Goal: Transaction & Acquisition: Purchase product/service

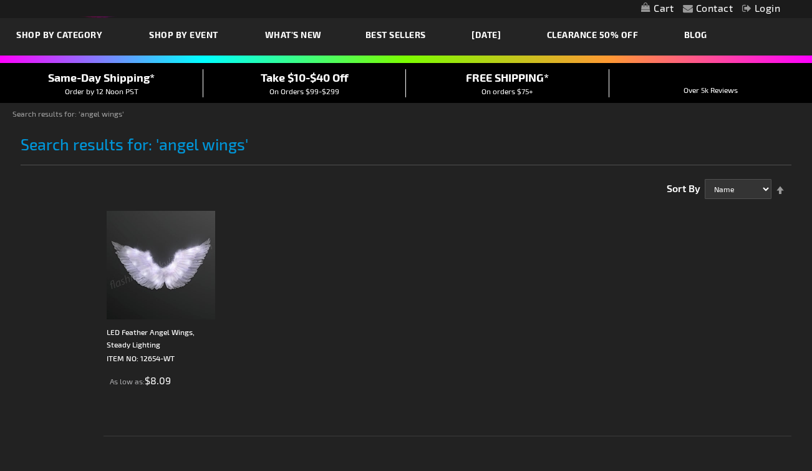
scroll to position [33, 0]
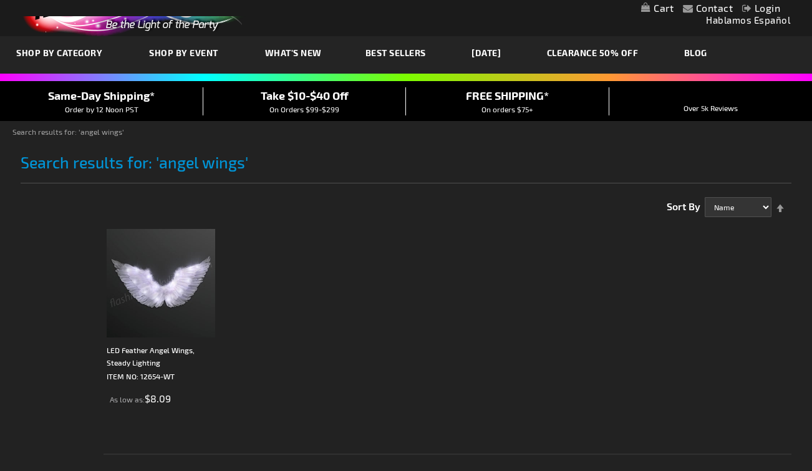
click at [178, 311] on img at bounding box center [161, 283] width 109 height 109
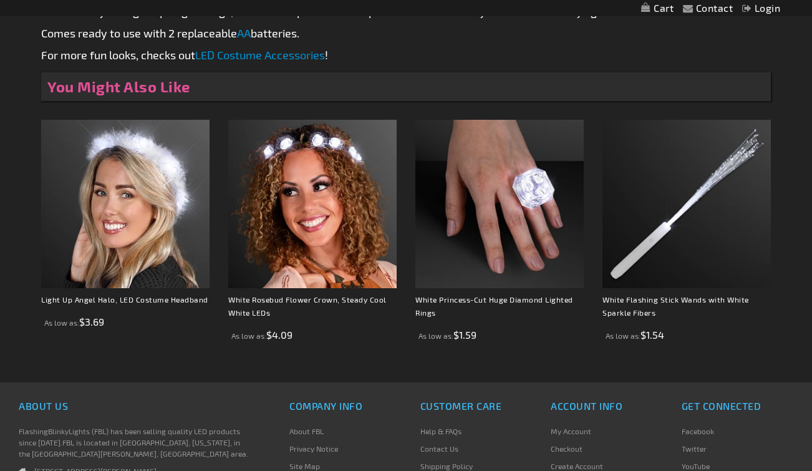
scroll to position [759, 0]
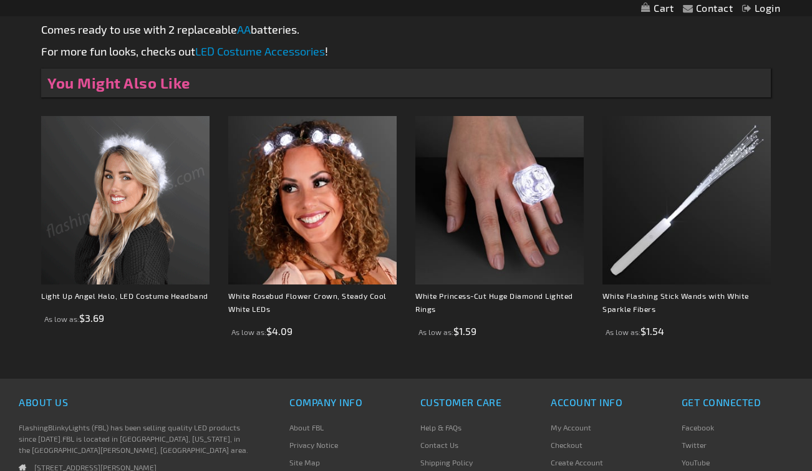
click at [148, 223] on img at bounding box center [125, 200] width 168 height 168
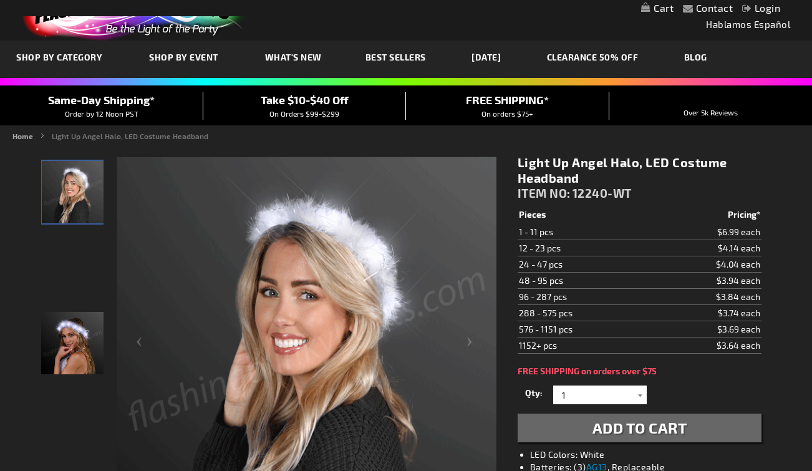
scroll to position [41, 0]
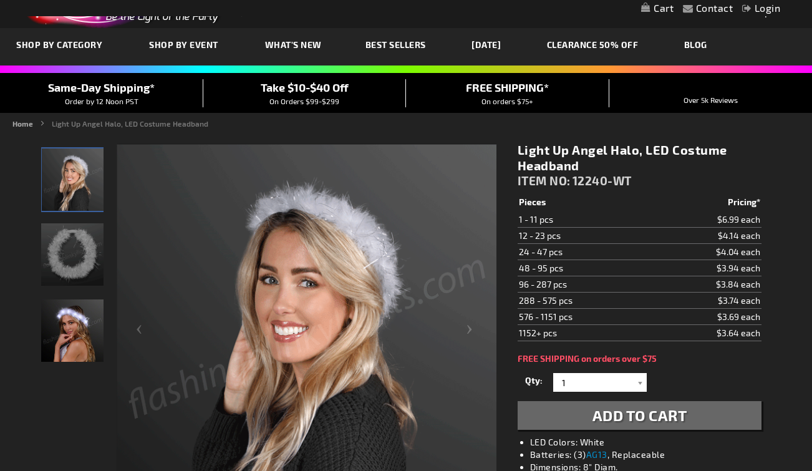
click at [67, 332] on img "Female displaying White Light Up Angel Halo LED Costume Headband" at bounding box center [72, 330] width 62 height 62
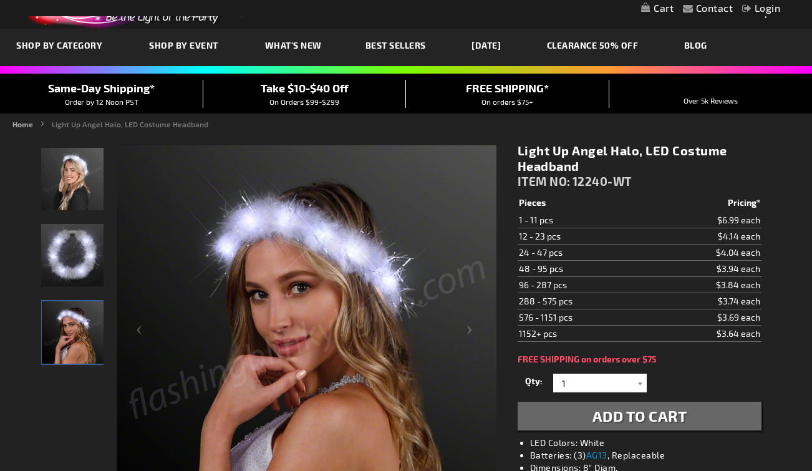
scroll to position [0, 0]
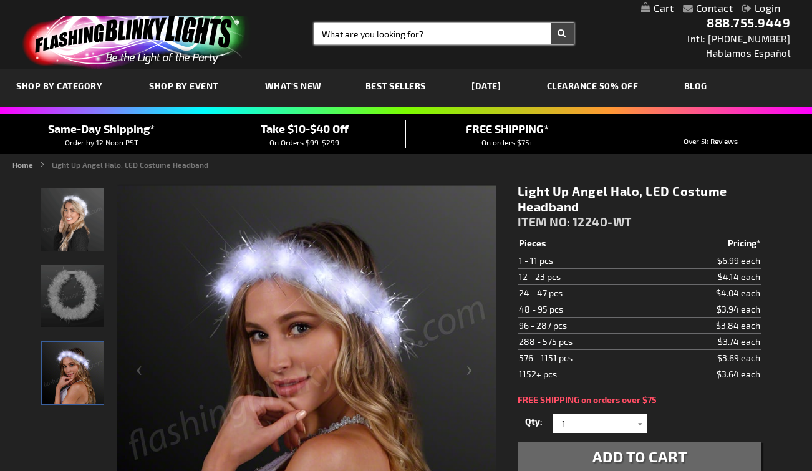
click at [357, 36] on input "Search" at bounding box center [443, 33] width 259 height 21
click at [499, 89] on link "[DATE]" at bounding box center [486, 86] width 48 height 42
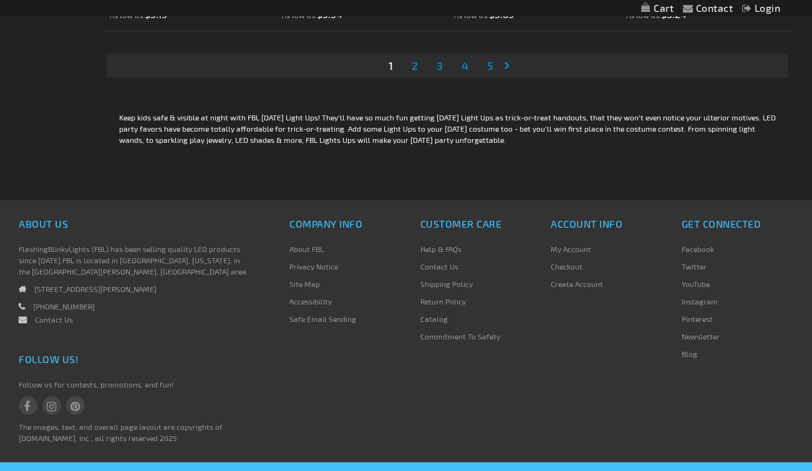
scroll to position [4119, 0]
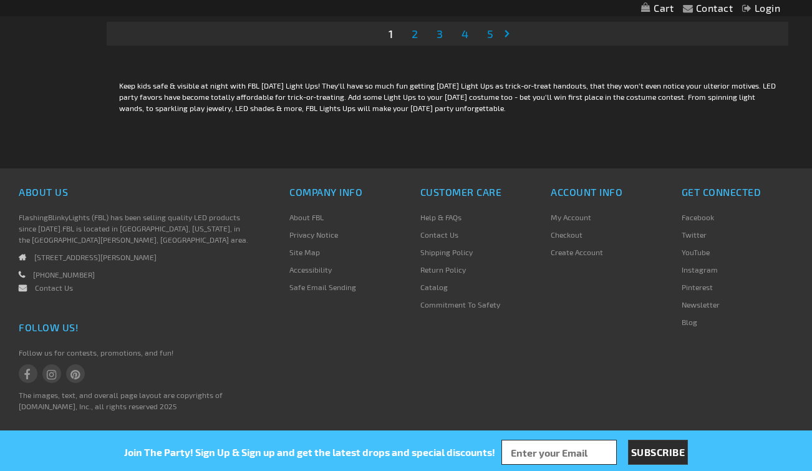
click at [414, 31] on span "2" at bounding box center [415, 34] width 6 height 14
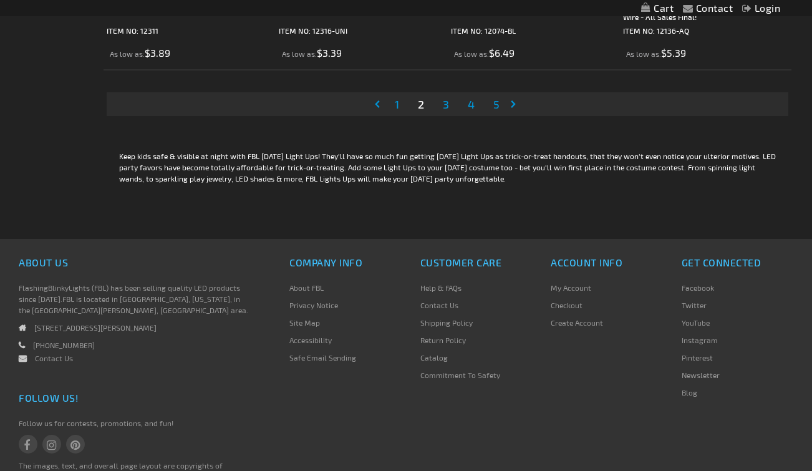
scroll to position [4119, 0]
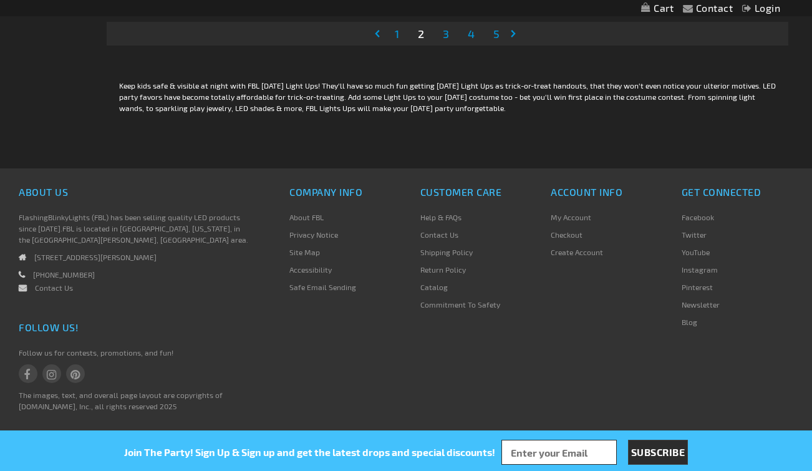
click at [448, 37] on link "Page 3" at bounding box center [445, 33] width 11 height 19
click at [473, 35] on span "4" at bounding box center [471, 34] width 7 height 14
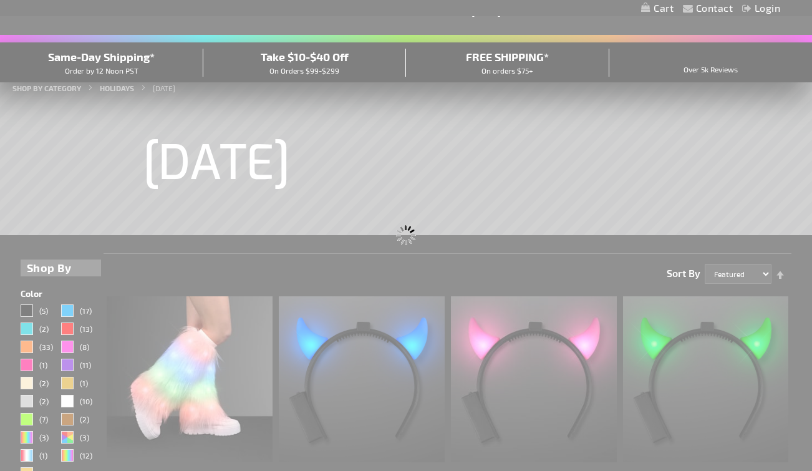
scroll to position [0, 0]
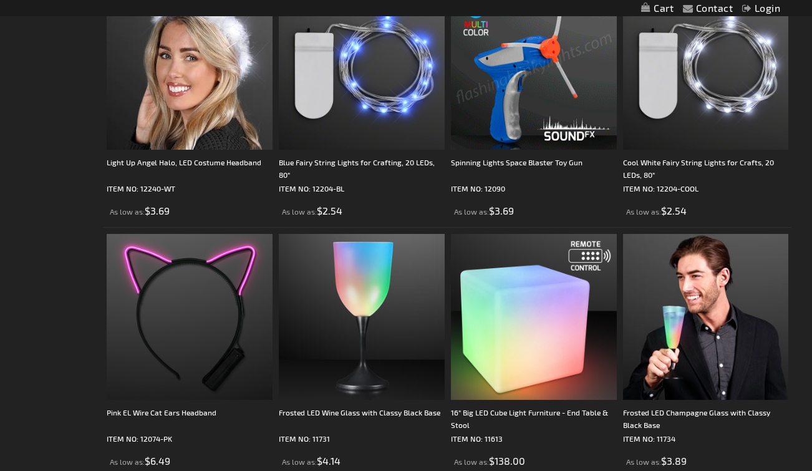
scroll to position [1889, 0]
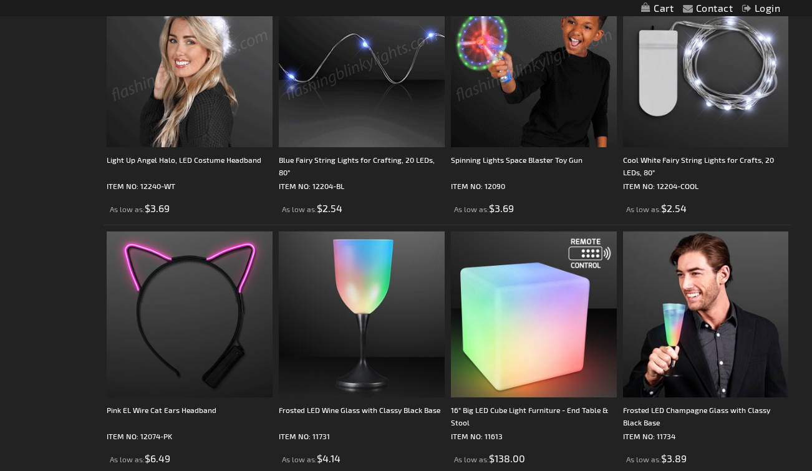
click at [206, 74] on img at bounding box center [190, 64] width 166 height 166
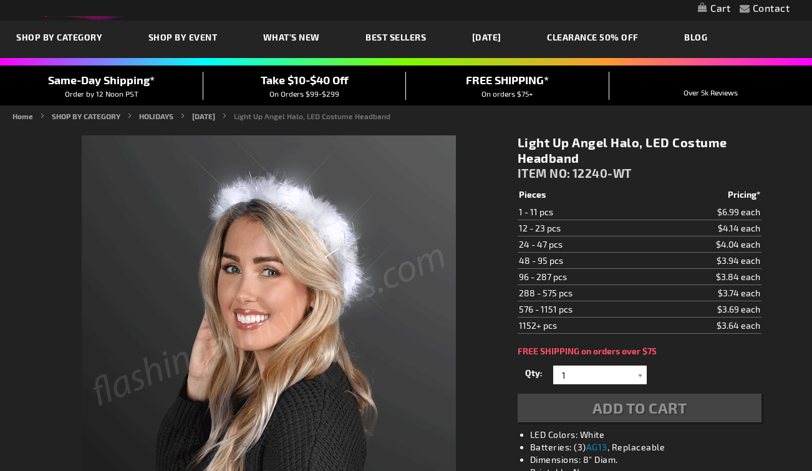
scroll to position [68, 0]
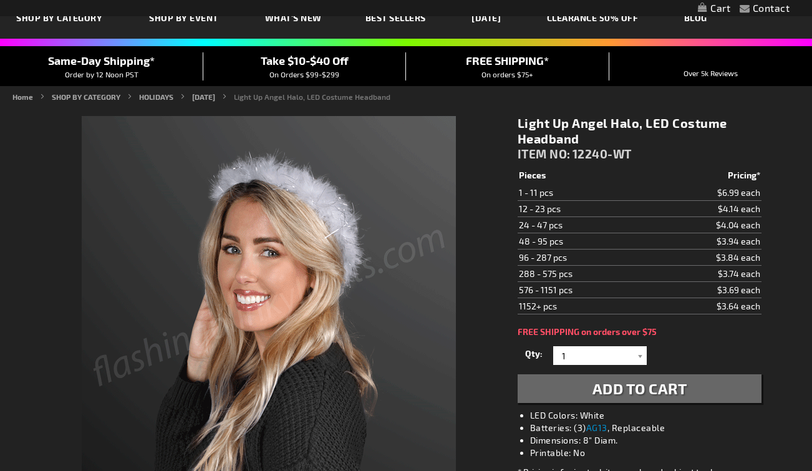
click at [662, 392] on span "Add to Cart" at bounding box center [640, 388] width 95 height 18
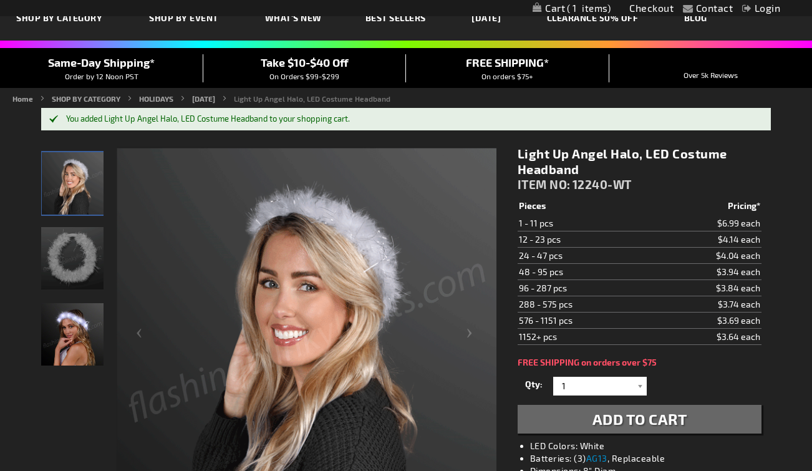
scroll to position [0, 0]
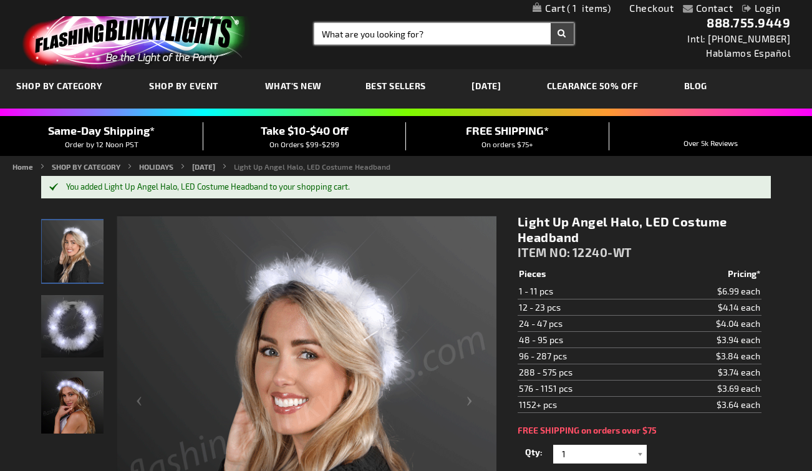
click at [359, 34] on input "Search" at bounding box center [443, 33] width 259 height 21
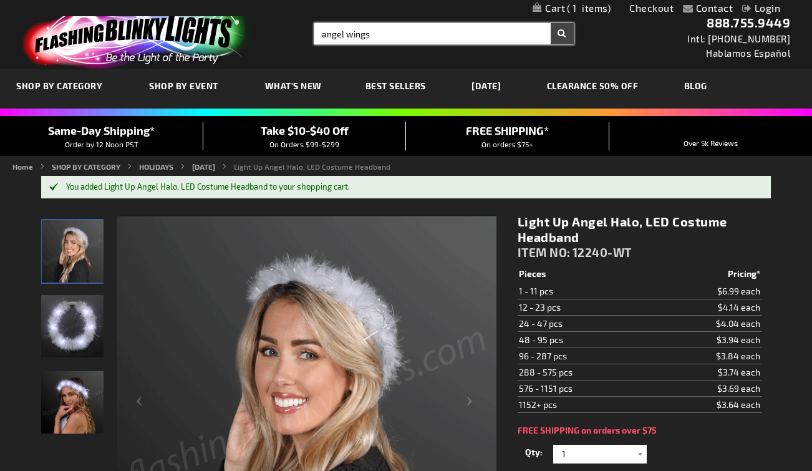
type input "angel wings"
click at [551, 23] on button "Search" at bounding box center [562, 33] width 23 height 21
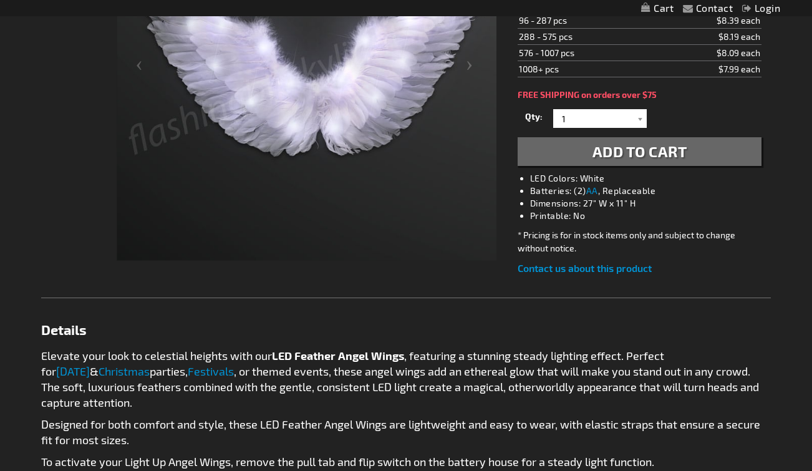
click at [608, 152] on span "Add to Cart" at bounding box center [640, 151] width 95 height 18
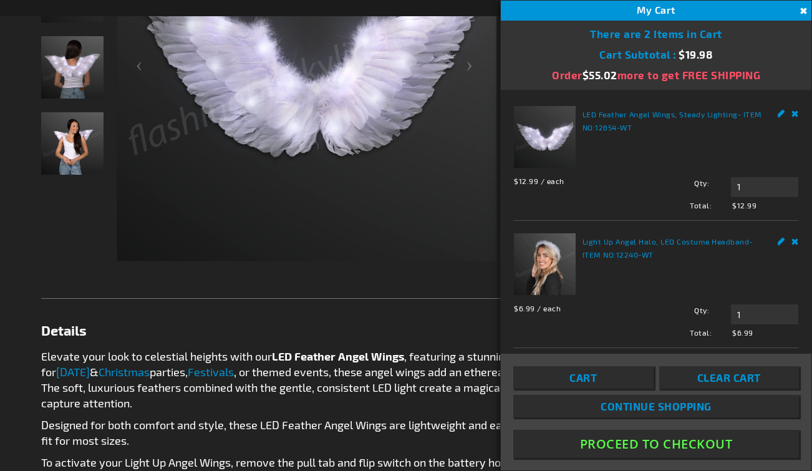
scroll to position [9, 0]
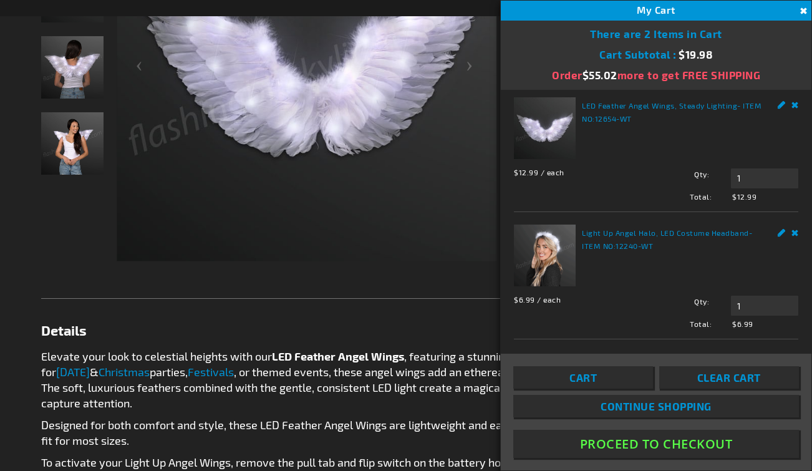
click at [802, 11] on button "Close" at bounding box center [802, 11] width 14 height 14
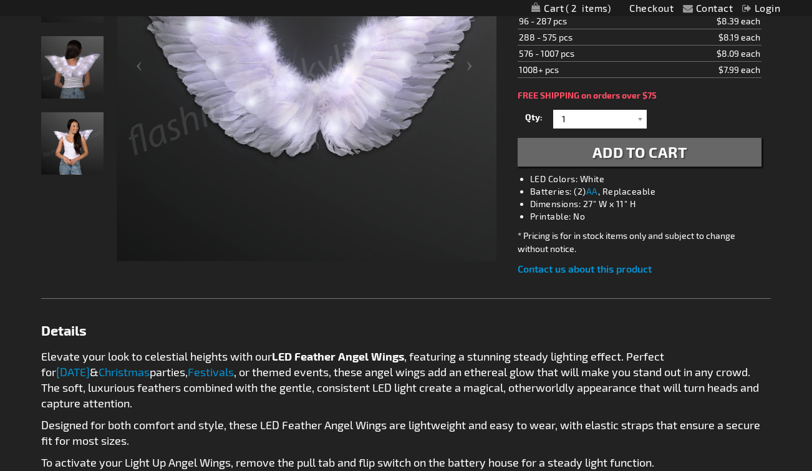
click at [644, 160] on span "Add to Cart" at bounding box center [640, 152] width 95 height 18
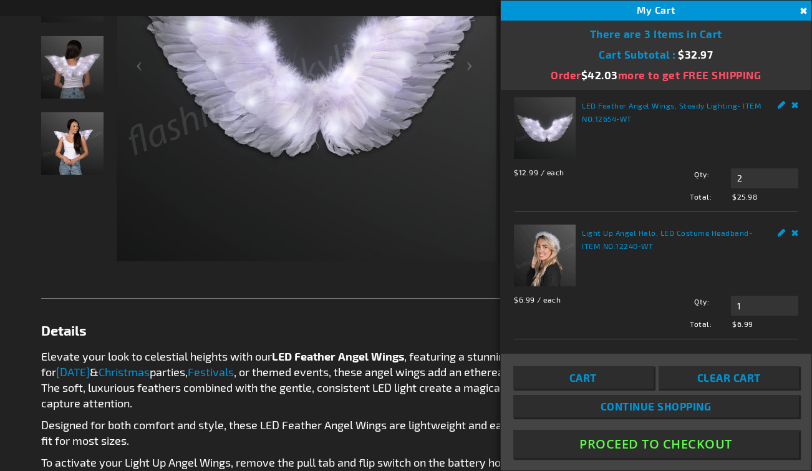
scroll to position [0, 0]
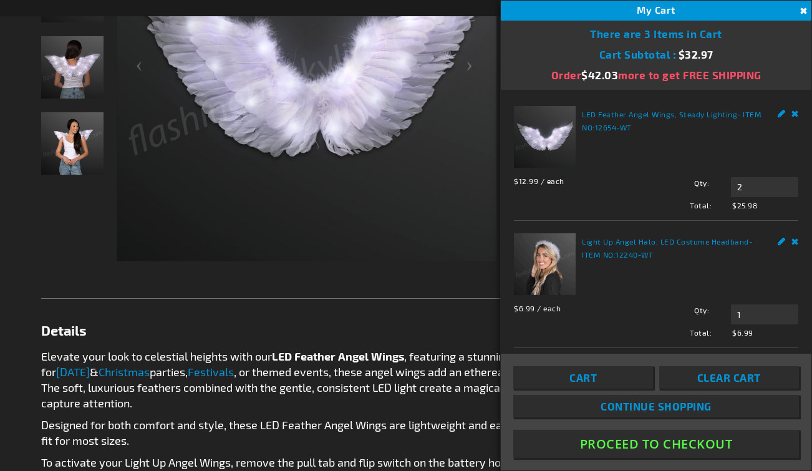
click at [85, 142] on img "Woman wearing LED Feather Angel Wings" at bounding box center [72, 143] width 62 height 62
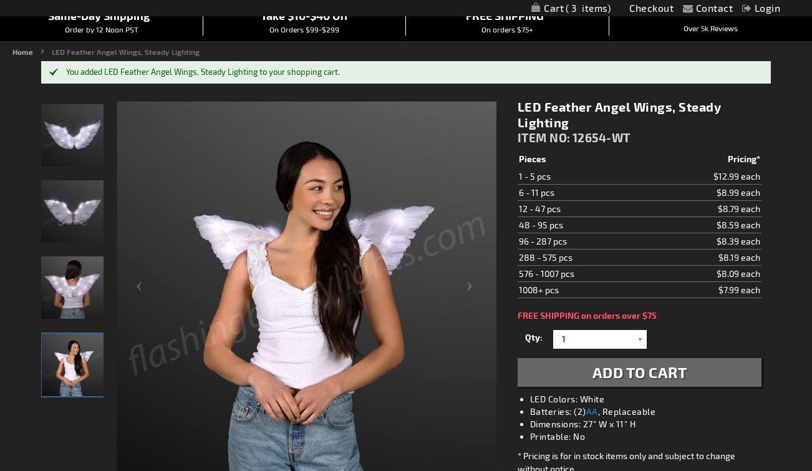
scroll to position [111, 0]
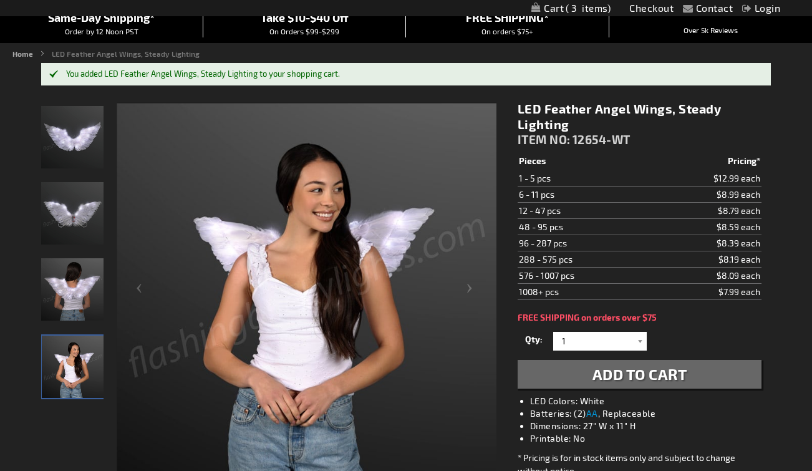
click at [74, 292] on img "Woman wearing LED Feather Angel Wings" at bounding box center [72, 289] width 62 height 62
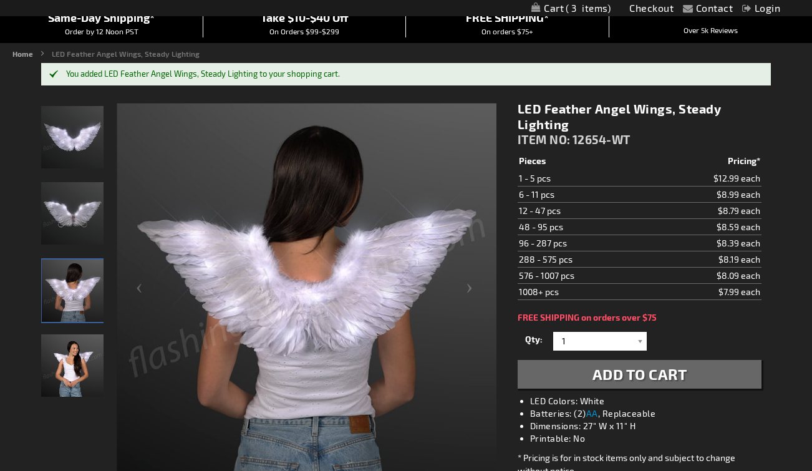
click at [74, 292] on img "Woman wearing LED Feather Angel Wings" at bounding box center [73, 290] width 62 height 62
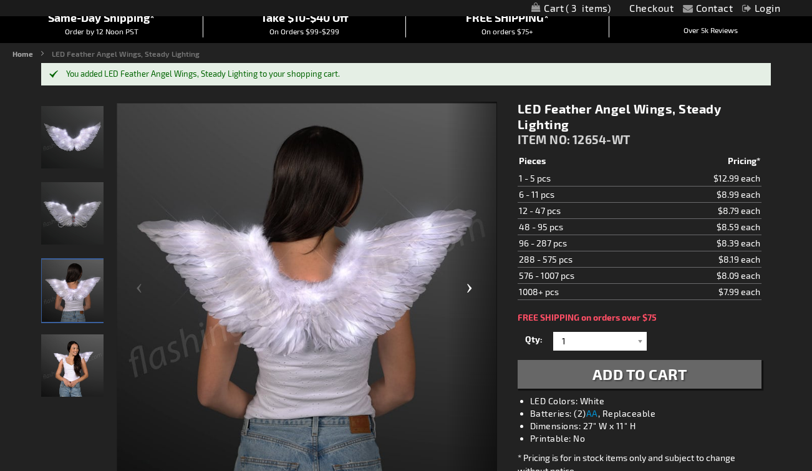
scroll to position [0, 0]
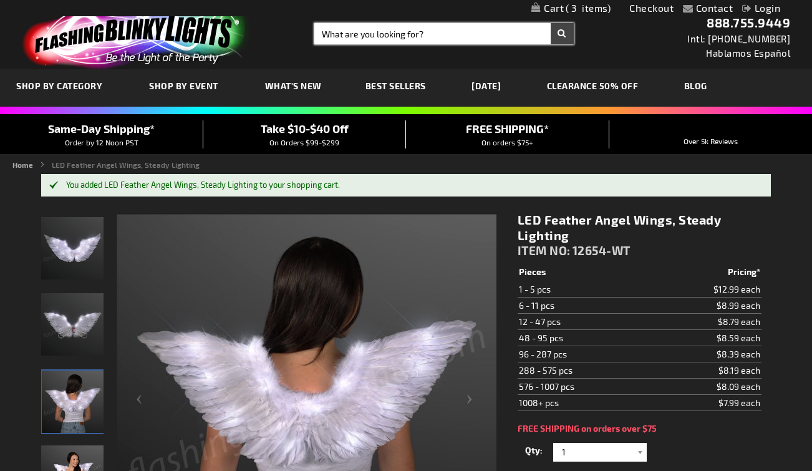
click at [394, 36] on input "Search" at bounding box center [443, 33] width 259 height 21
type input "devil"
click at [551, 23] on button "Search" at bounding box center [562, 33] width 23 height 21
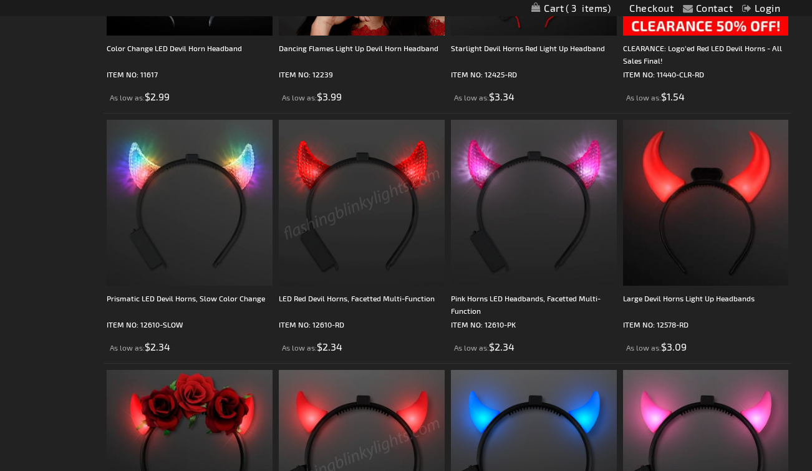
scroll to position [385, 0]
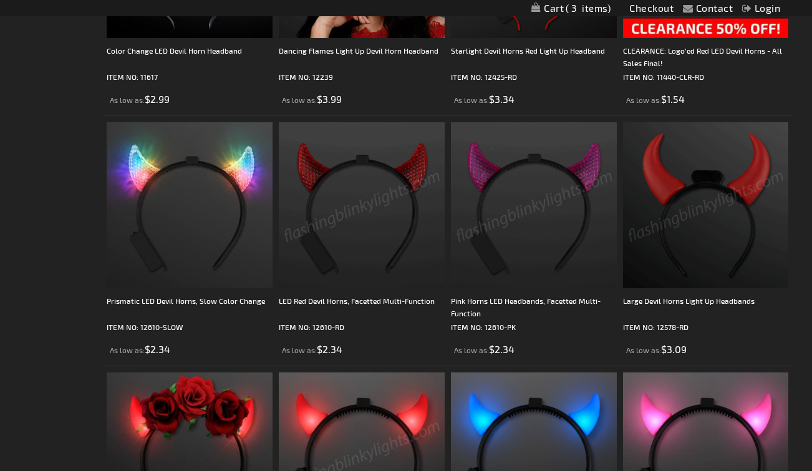
click at [707, 228] on img at bounding box center [706, 205] width 166 height 166
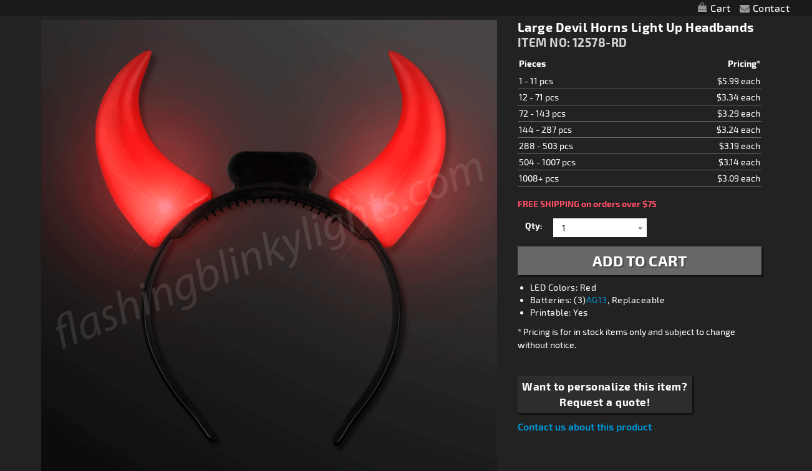
scroll to position [168, 0]
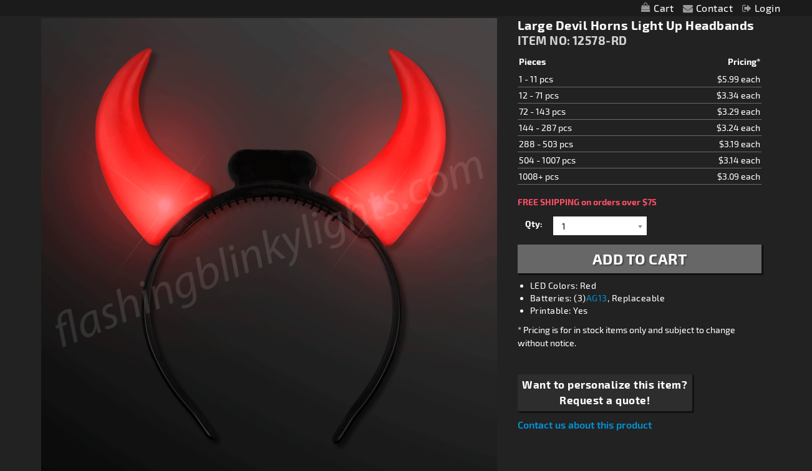
click at [682, 261] on span "Add to Cart" at bounding box center [640, 258] width 95 height 18
